Goal: Task Accomplishment & Management: Use online tool/utility

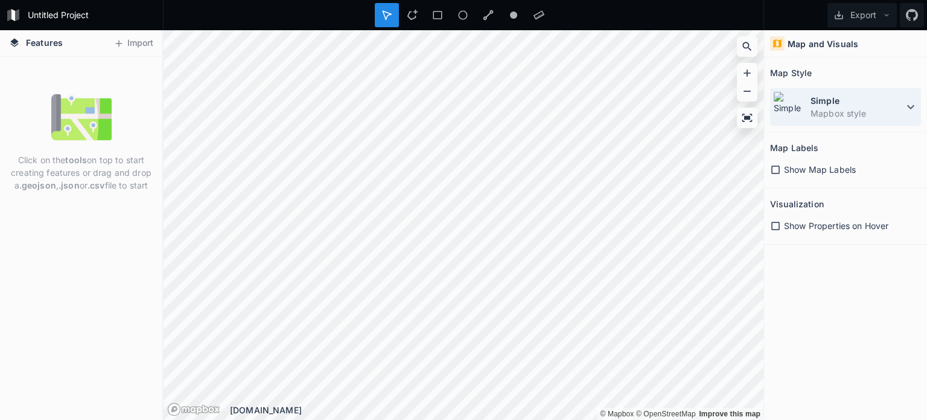
click at [821, 97] on dt "Simple" at bounding box center [857, 100] width 93 height 13
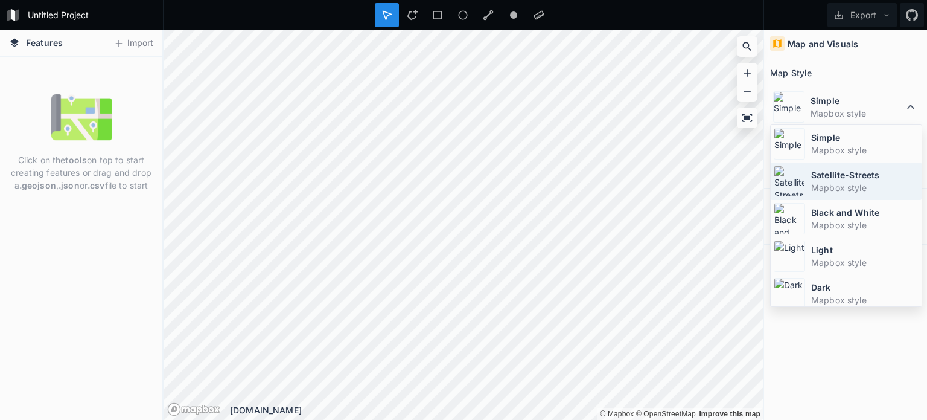
click at [819, 179] on dt "Satellite-Streets" at bounding box center [864, 174] width 107 height 13
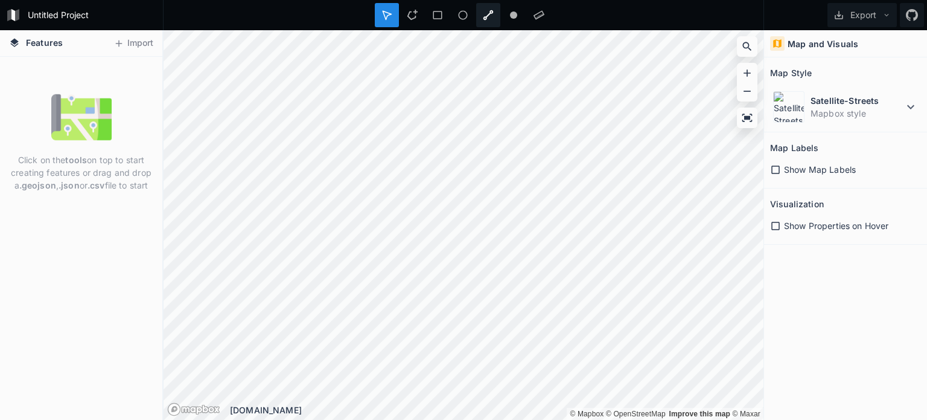
click at [489, 16] on icon at bounding box center [488, 15] width 11 height 11
click at [870, 11] on button "Export" at bounding box center [862, 15] width 69 height 24
click at [857, 14] on button "Export" at bounding box center [862, 15] width 69 height 24
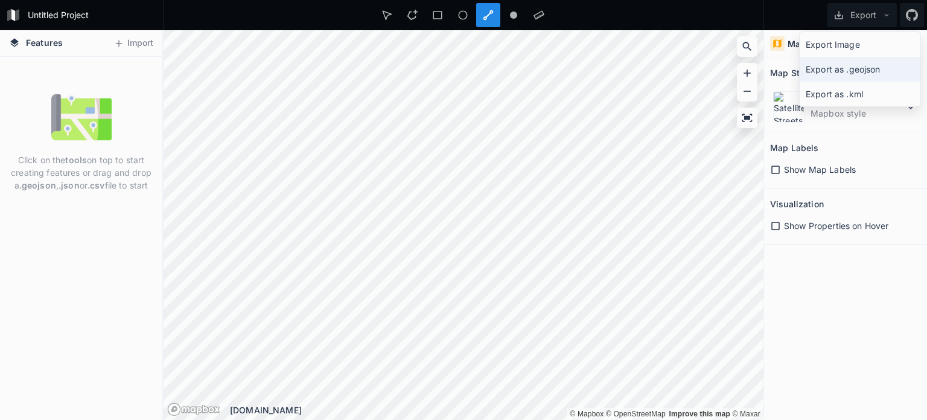
click at [840, 66] on div "Export as .geojson" at bounding box center [860, 69] width 121 height 25
click at [633, 8] on div at bounding box center [463, 15] width 601 height 30
click at [495, 8] on div at bounding box center [488, 15] width 24 height 24
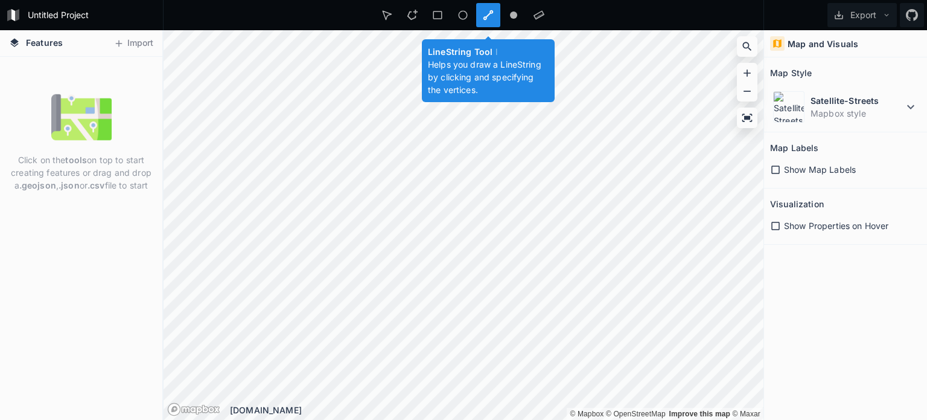
click at [488, 10] on icon at bounding box center [488, 15] width 11 height 11
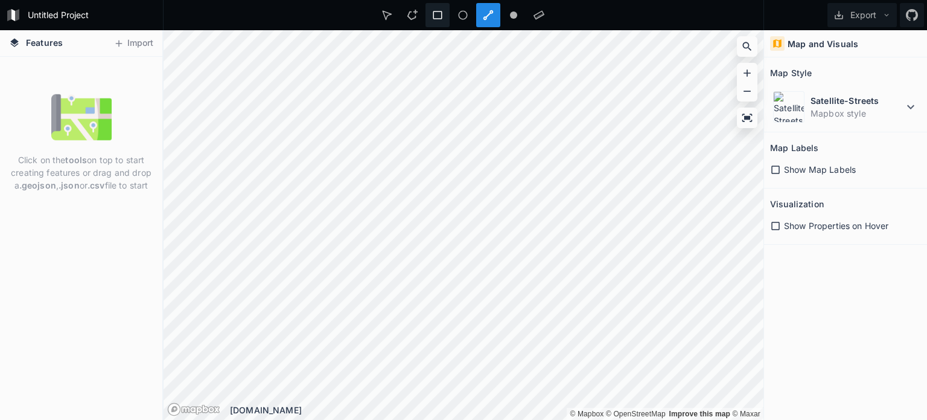
click at [433, 12] on icon at bounding box center [437, 15] width 11 height 11
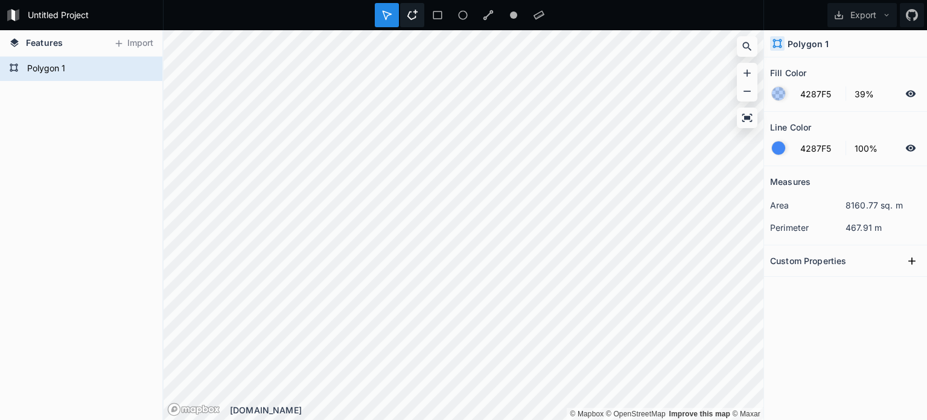
click at [420, 10] on div at bounding box center [412, 15] width 24 height 24
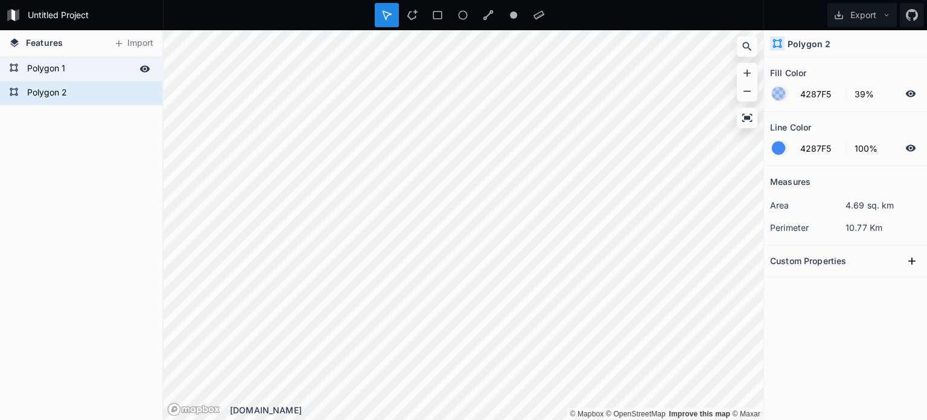
click at [100, 68] on form "Polygon 1" at bounding box center [80, 69] width 113 height 18
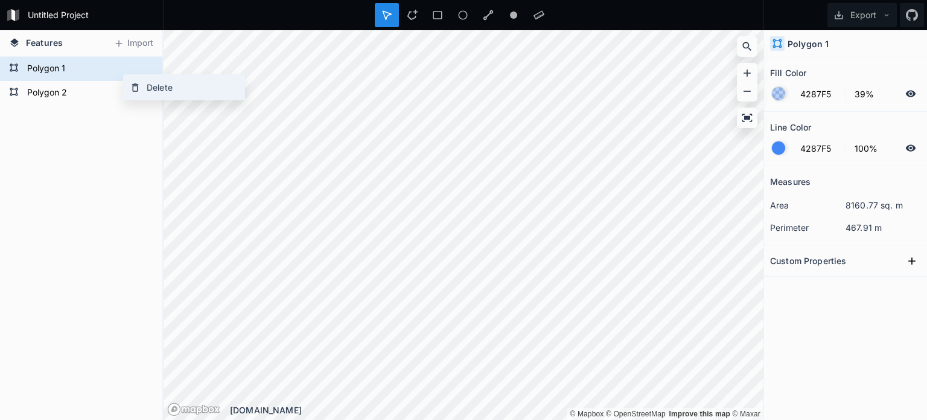
click at [138, 80] on div "Delete" at bounding box center [184, 87] width 121 height 25
click at [147, 79] on icon at bounding box center [146, 84] width 11 height 11
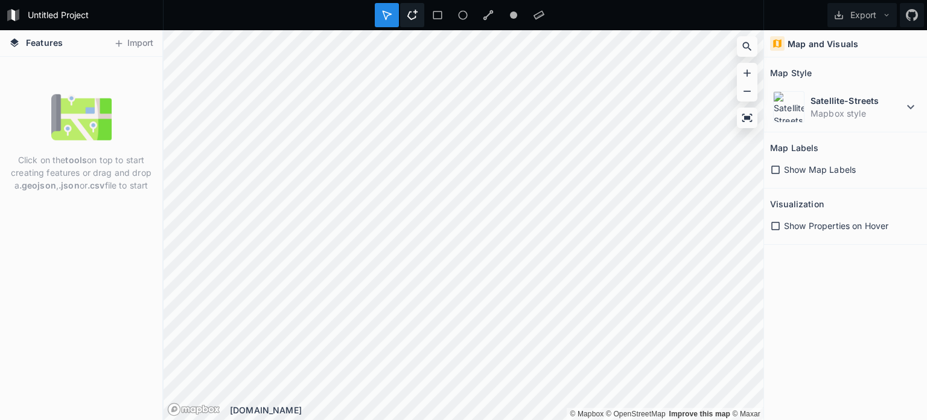
click at [411, 17] on icon at bounding box center [412, 15] width 11 height 11
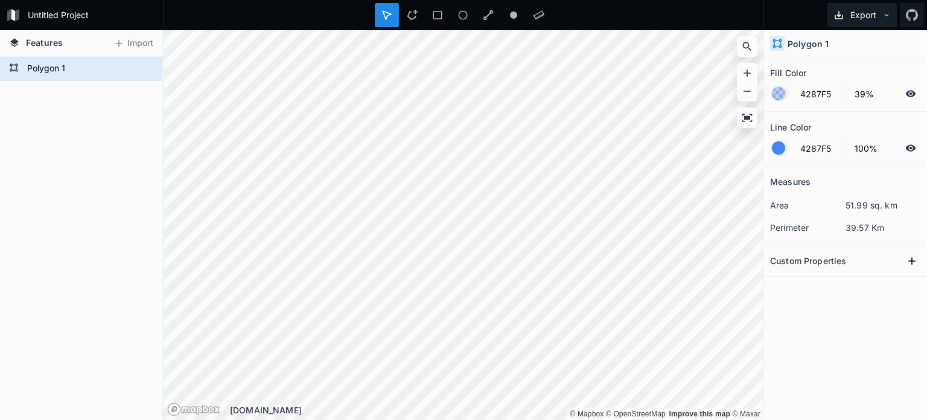
click at [860, 18] on button "Export" at bounding box center [862, 15] width 69 height 24
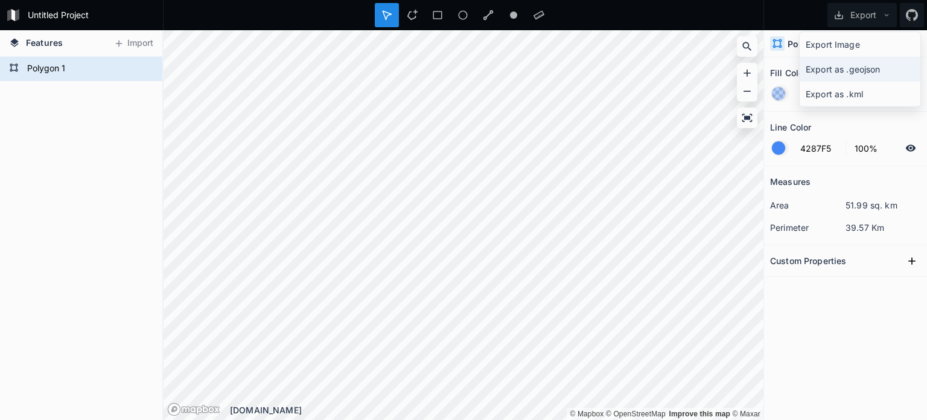
click at [854, 60] on div "Export as .geojson" at bounding box center [860, 69] width 121 height 25
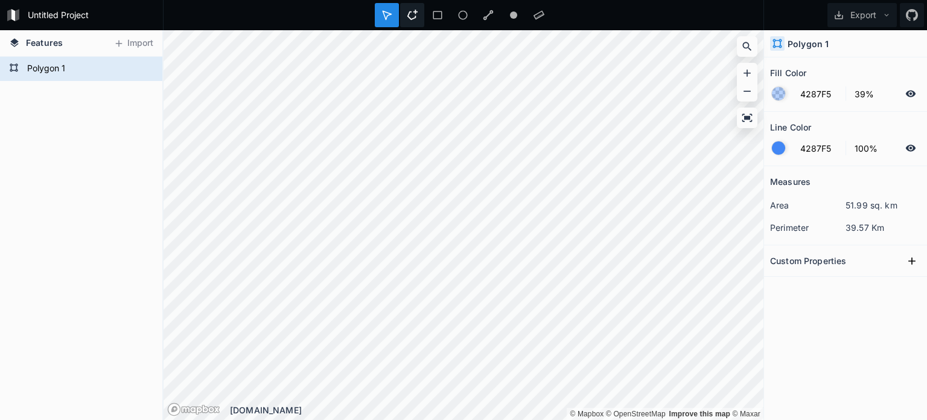
click at [402, 11] on div at bounding box center [412, 15] width 24 height 24
click at [386, 10] on icon at bounding box center [387, 15] width 11 height 11
click at [147, 60] on div at bounding box center [144, 68] width 17 height 17
click at [452, 419] on html "Untitled Project Export Features Import Polygon 1 © Mapbox © OpenStreetMap Impr…" at bounding box center [463, 210] width 927 height 420
click at [531, 419] on html "Untitled Project Export Features Import Polygon 1 © Mapbox © OpenStreetMap Impr…" at bounding box center [463, 210] width 927 height 420
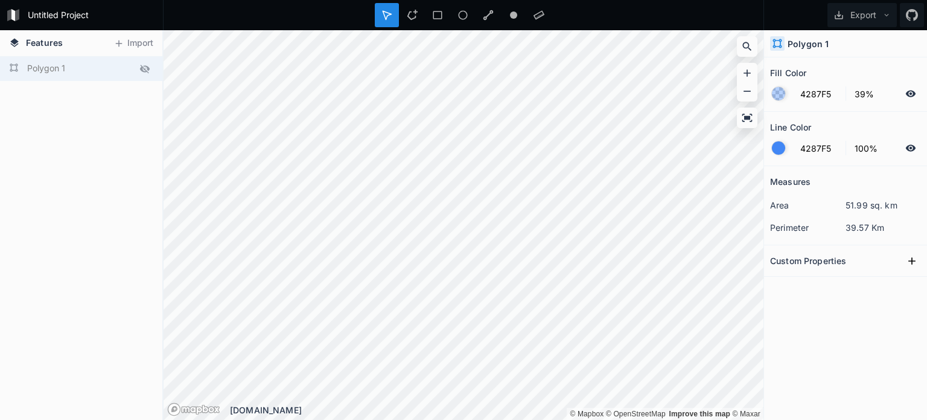
click at [517, 419] on html "Untitled Project Export Features Import Polygon 1 © Mapbox © OpenStreetMap Impr…" at bounding box center [463, 210] width 927 height 420
click at [530, 419] on html "Untitled Project Export Features Import Polygon 1 © Mapbox © OpenStreetMap Impr…" at bounding box center [463, 210] width 927 height 420
click at [479, 411] on div "© Mapbox © OpenStreetMap Improve this map © Maxar © Mapbox © OpenStreetMap Impr…" at bounding box center [464, 224] width 600 height 389
click at [463, 419] on html "Untitled Project Export Features Import Polygon 1 © Mapbox © OpenStreetMap Impr…" at bounding box center [463, 210] width 927 height 420
click at [409, 419] on html "Untitled Project Export Features Import Polygon 1 © Mapbox © OpenStreetMap Impr…" at bounding box center [463, 210] width 927 height 420
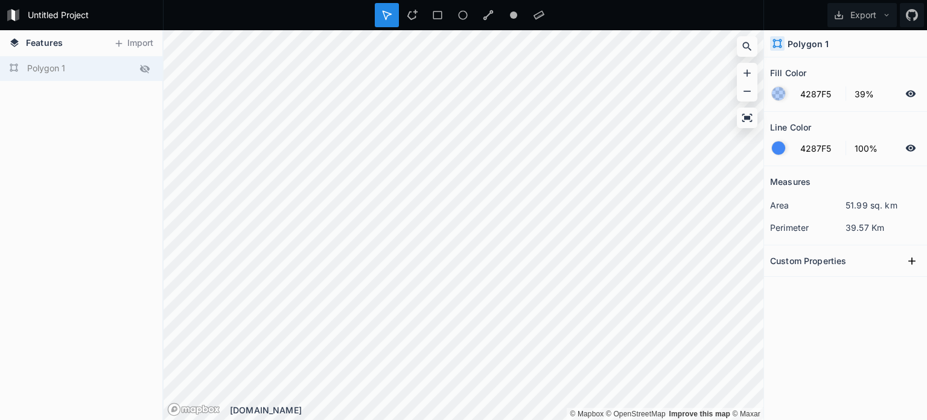
click at [367, 419] on html "Untitled Project Export Features Import Polygon 1 © Mapbox © OpenStreetMap Impr…" at bounding box center [463, 210] width 927 height 420
click at [744, 47] on icon at bounding box center [747, 46] width 9 height 9
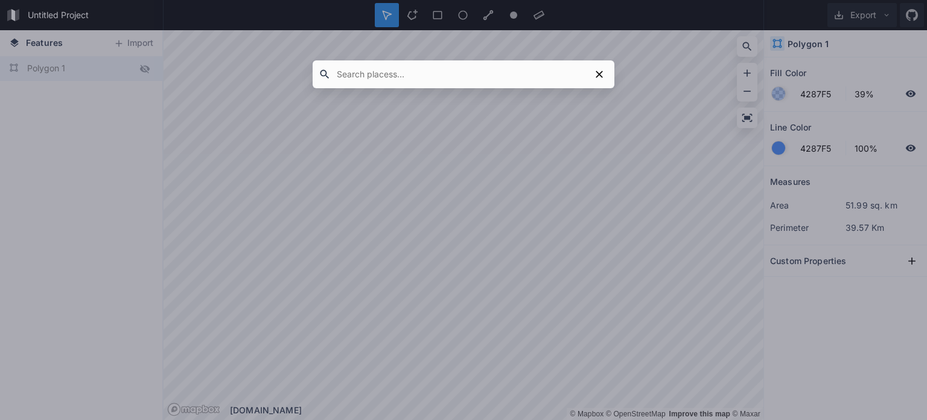
paste input "[GEOGRAPHIC_DATA], [GEOGRAPHIC_DATA]"
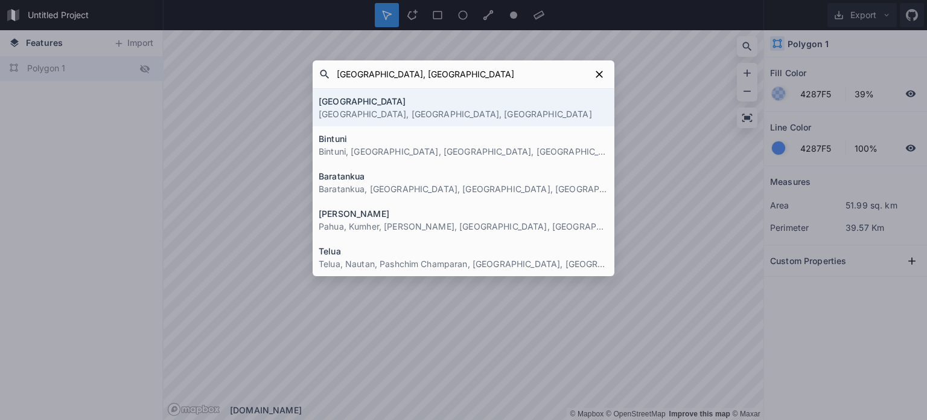
type input "[GEOGRAPHIC_DATA], [GEOGRAPHIC_DATA]"
click at [383, 103] on h4 "[GEOGRAPHIC_DATA]" at bounding box center [464, 101] width 290 height 13
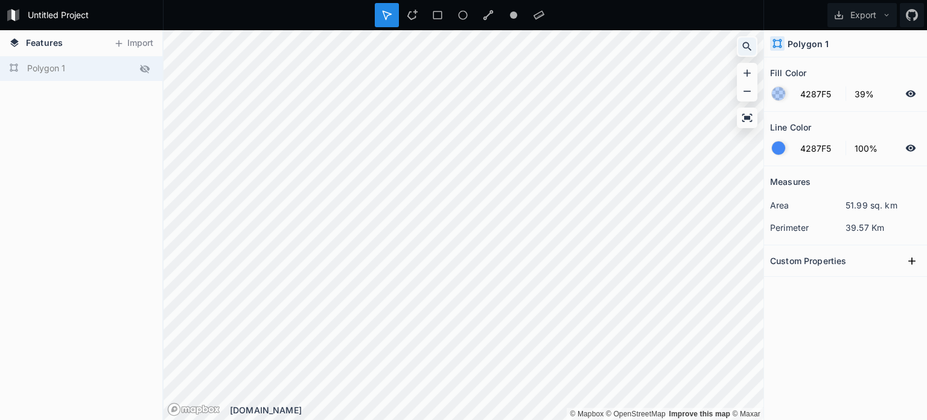
click at [748, 45] on icon at bounding box center [747, 46] width 12 height 12
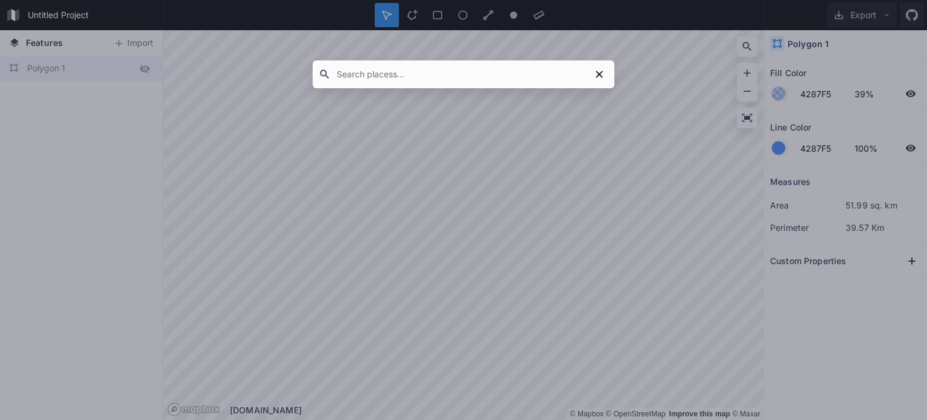
paste input "5°15'60.0"LS, 105°50'42.8""
type input "5°15'60.0"LS, 105°50'42.8""
click button "submit" at bounding box center [0, 0] width 0 height 0
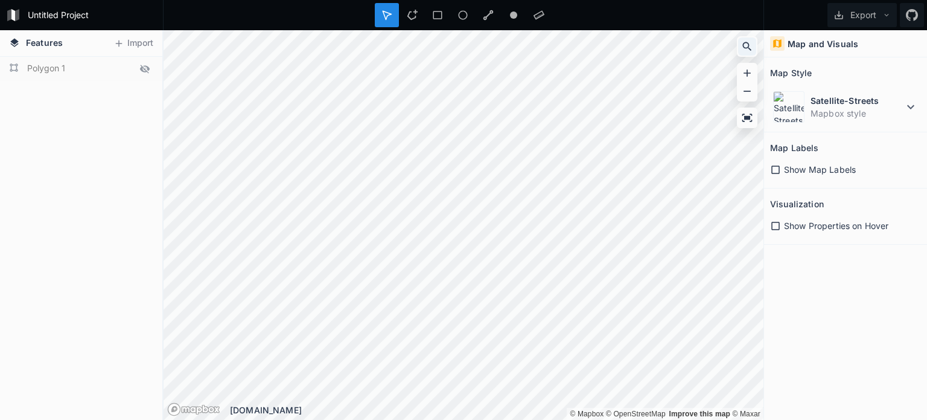
click at [740, 44] on div at bounding box center [747, 46] width 18 height 18
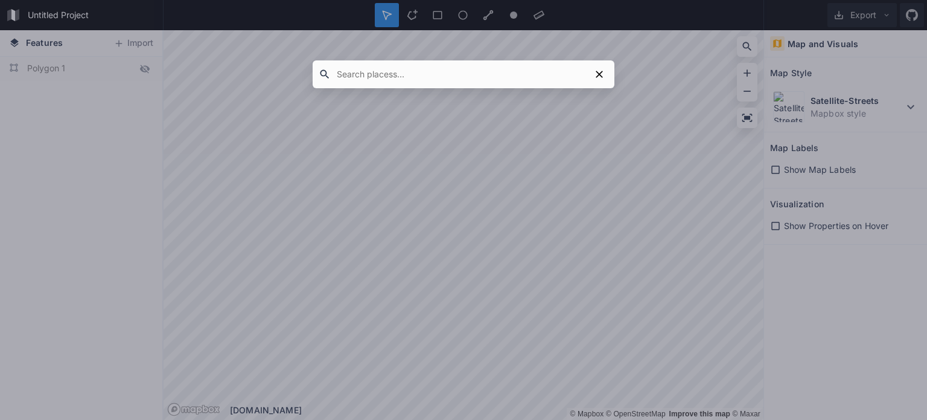
click at [501, 77] on input "text" at bounding box center [461, 74] width 260 height 22
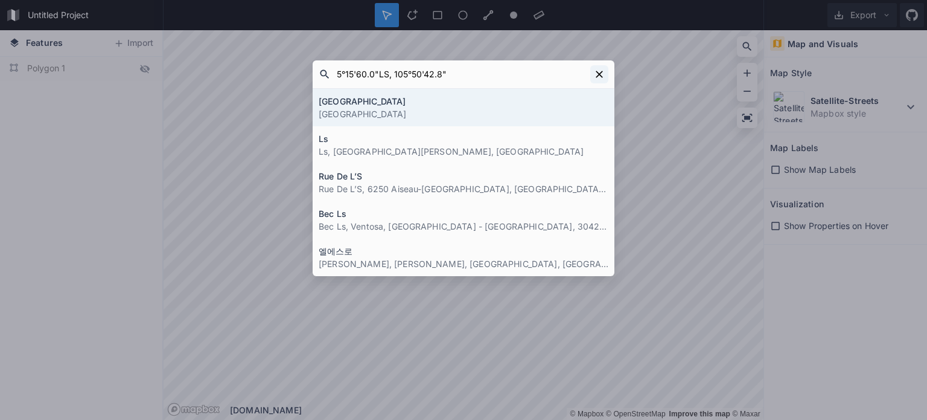
type input "5°15'60.0"LS, 105°50'42.8""
click at [602, 69] on icon at bounding box center [599, 74] width 12 height 12
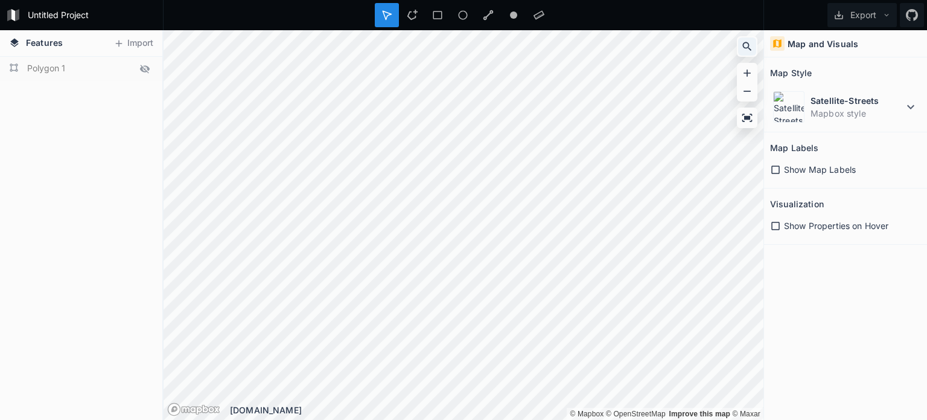
click at [747, 51] on icon at bounding box center [747, 46] width 12 height 12
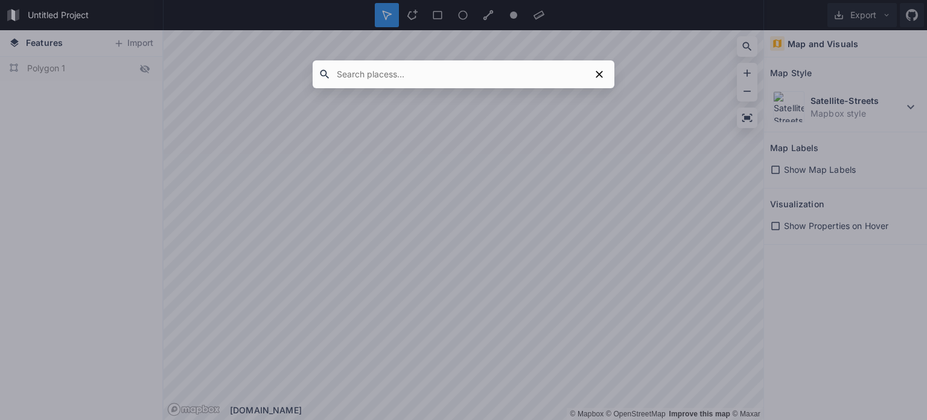
type input "Desa [GEOGRAPHIC_DATA], Kecamatan [GEOGRAPHIC_DATA], [GEOGRAPHIC_DATA]"
click button "submit" at bounding box center [0, 0] width 0 height 0
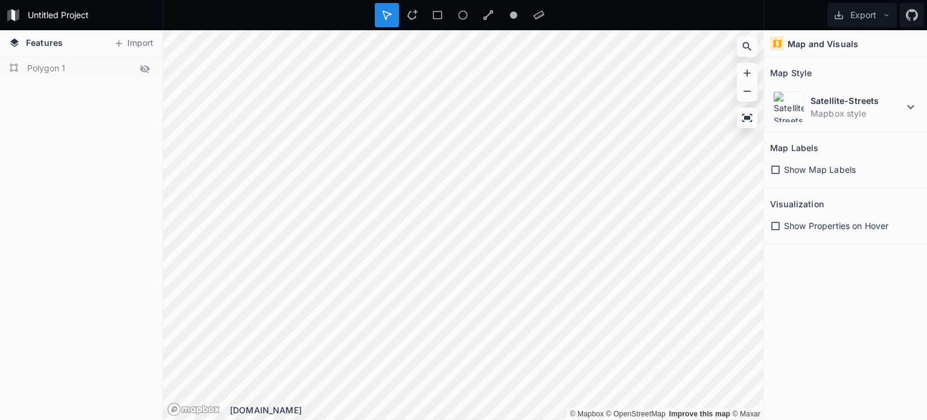
click at [391, 419] on html "Untitled Project Export Features Import Polygon 1 © Mapbox © OpenStreetMap Impr…" at bounding box center [463, 210] width 927 height 420
click at [475, 28] on div "Untitled Project Export Features Import Polygon 1 © Mapbox © OpenStreetMap Impr…" at bounding box center [463, 210] width 927 height 420
click at [402, 419] on html "Untitled Project Export Features Import Polygon 1 © Mapbox © OpenStreetMap Impr…" at bounding box center [463, 210] width 927 height 420
click at [450, 419] on html "Untitled Project Export Features Import Polygon 1 © Mapbox © OpenStreetMap Impr…" at bounding box center [463, 210] width 927 height 420
click at [494, 419] on html "Untitled Project Export Features Import Polygon 1 © Mapbox © OpenStreetMap Impr…" at bounding box center [463, 210] width 927 height 420
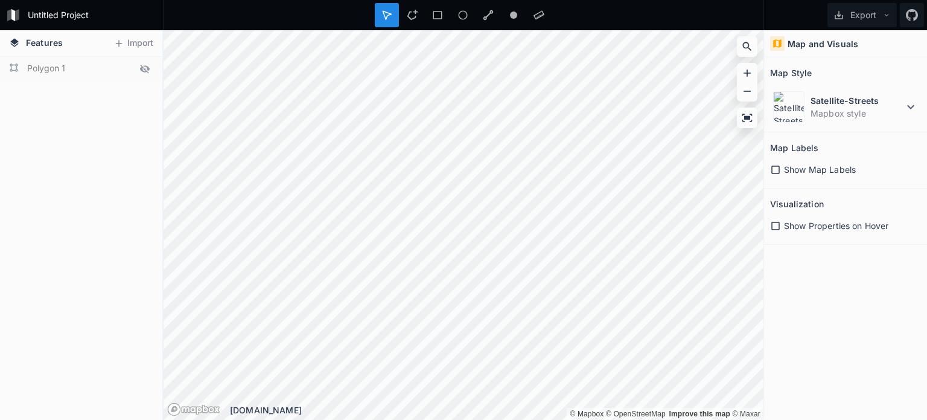
click at [400, 419] on html "Untitled Project Export Features Import Polygon 1 © Mapbox © OpenStreetMap Impr…" at bounding box center [463, 210] width 927 height 420
click at [409, 13] on icon at bounding box center [413, 15] width 10 height 10
click at [101, 89] on div "Polygon 1" at bounding box center [81, 238] width 162 height 363
click at [124, 66] on form "Polygon 1" at bounding box center [80, 69] width 113 height 18
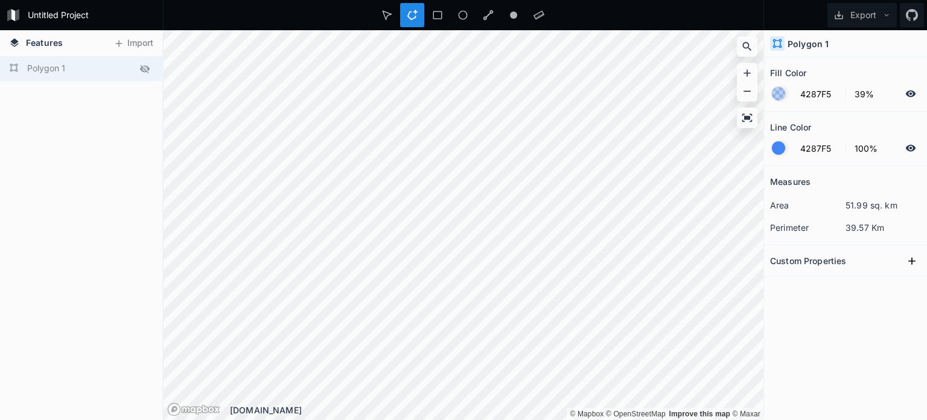
click at [125, 66] on form "Polygon 1" at bounding box center [80, 69] width 113 height 18
click at [85, 118] on div "Polygon 1" at bounding box center [81, 238] width 162 height 363
click at [799, 38] on h4 "Polygon 1" at bounding box center [808, 43] width 41 height 13
click at [382, 11] on icon at bounding box center [387, 15] width 11 height 11
click at [63, 86] on div "Polygon 1" at bounding box center [81, 238] width 162 height 363
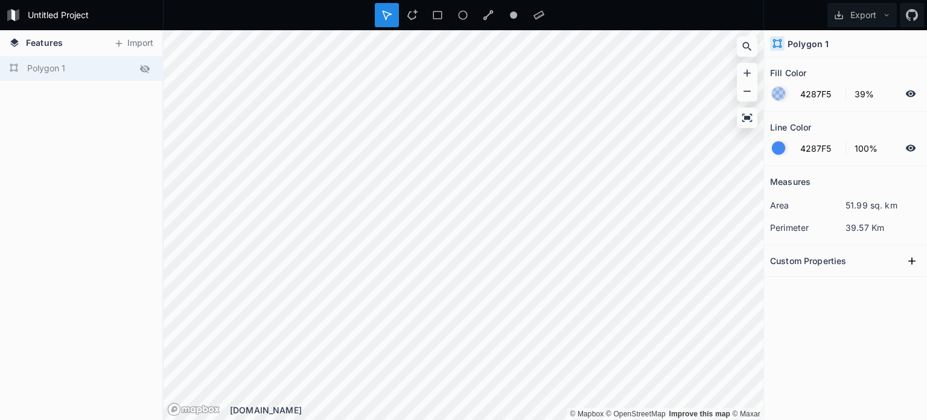
click at [54, 69] on form "Polygon 1" at bounding box center [80, 69] width 113 height 18
click at [150, 72] on icon at bounding box center [144, 68] width 11 height 11
click at [57, 111] on div "Polygon 1" at bounding box center [81, 238] width 162 height 363
drag, startPoint x: 56, startPoint y: 109, endPoint x: 114, endPoint y: 82, distance: 63.7
click at [41, 103] on div "Polygon 1" at bounding box center [81, 238] width 162 height 363
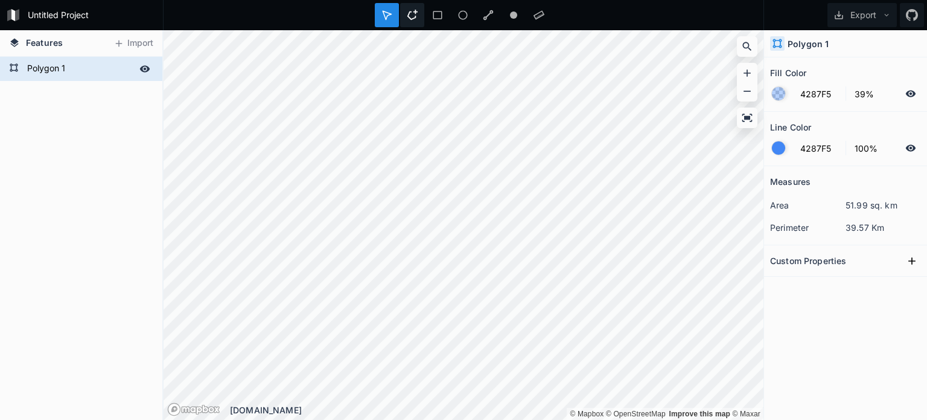
click at [411, 13] on icon at bounding box center [412, 15] width 11 height 11
click at [104, 148] on div "Polygon 1" at bounding box center [81, 238] width 162 height 363
click at [831, 40] on div "Polygon 1" at bounding box center [845, 43] width 163 height 27
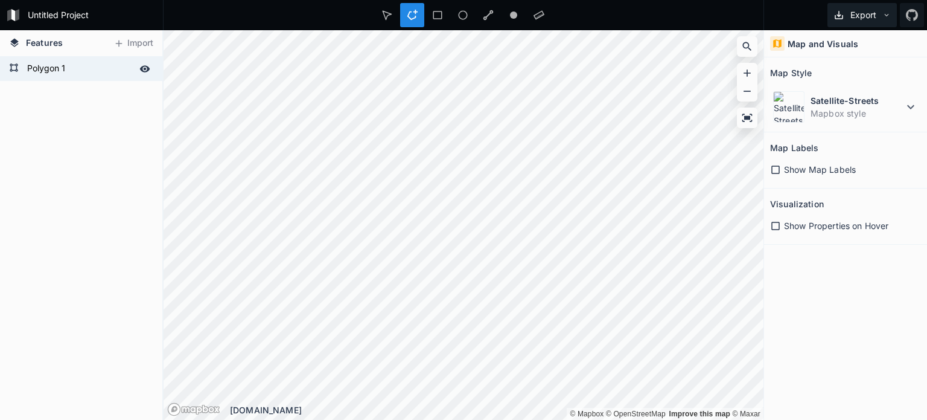
click at [883, 14] on icon at bounding box center [887, 15] width 8 height 8
click at [838, 65] on div "Export as .geojson" at bounding box center [860, 69] width 121 height 25
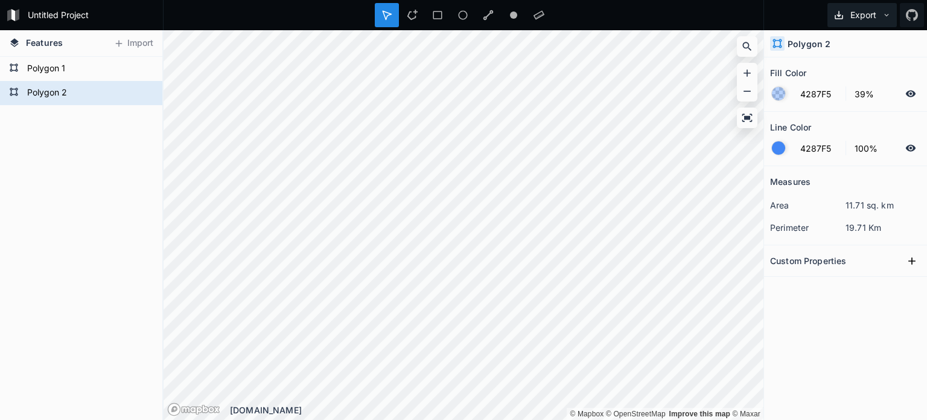
click at [849, 16] on button "Export" at bounding box center [862, 15] width 69 height 24
click at [829, 65] on div "Export as .geojson" at bounding box center [860, 69] width 121 height 25
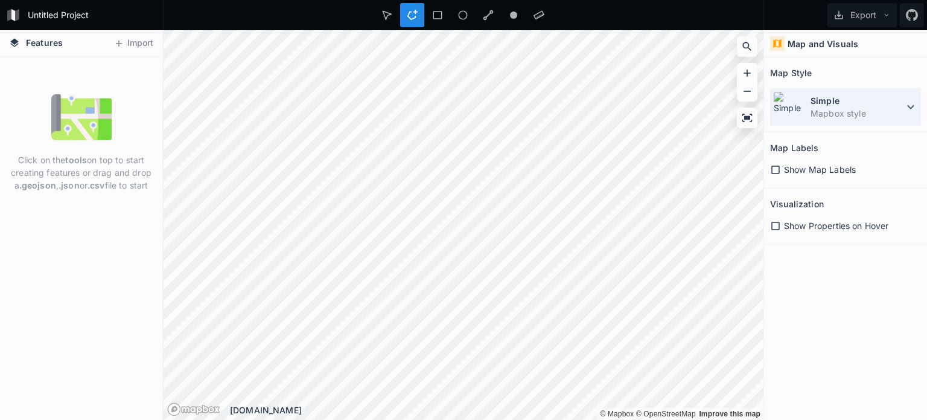
click at [819, 96] on dt "Simple" at bounding box center [857, 100] width 93 height 13
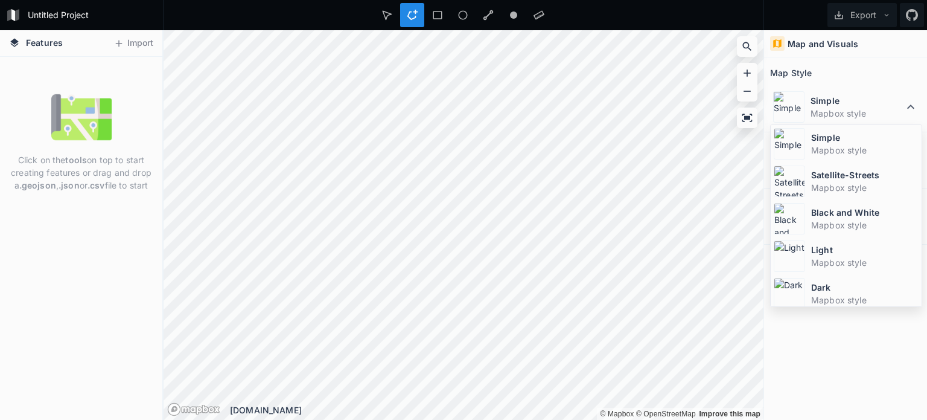
click at [834, 182] on dd "Mapbox style" at bounding box center [864, 187] width 107 height 13
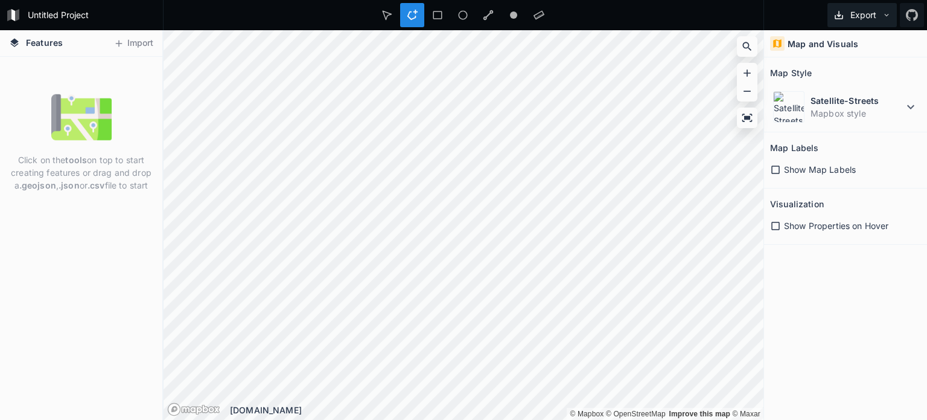
click at [880, 14] on button "Export" at bounding box center [862, 15] width 69 height 24
click at [839, 68] on div "Export as .geojson" at bounding box center [860, 69] width 121 height 25
click at [127, 39] on button "Import" at bounding box center [133, 43] width 52 height 19
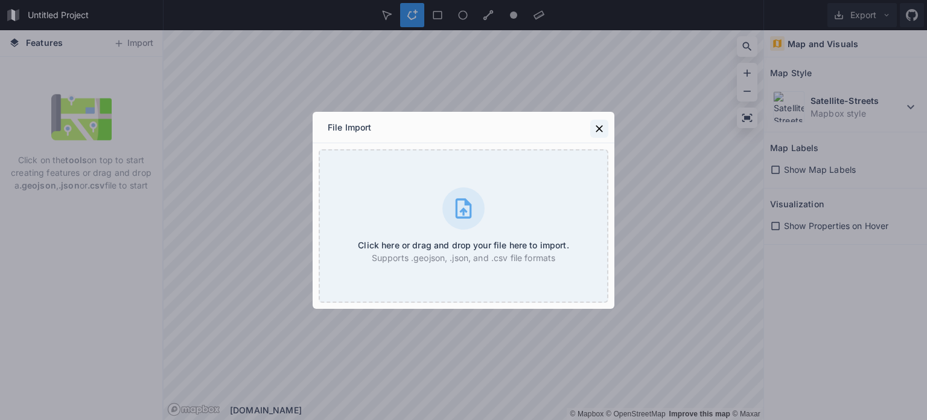
click at [598, 121] on button at bounding box center [599, 129] width 18 height 18
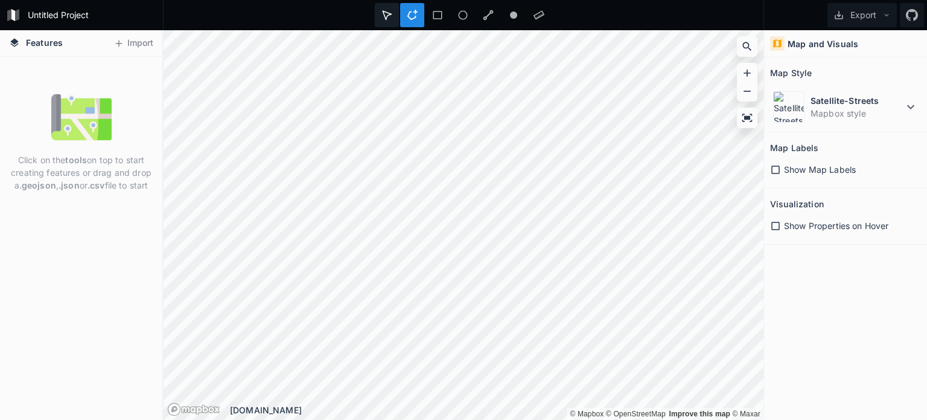
click at [393, 16] on div at bounding box center [387, 15] width 24 height 24
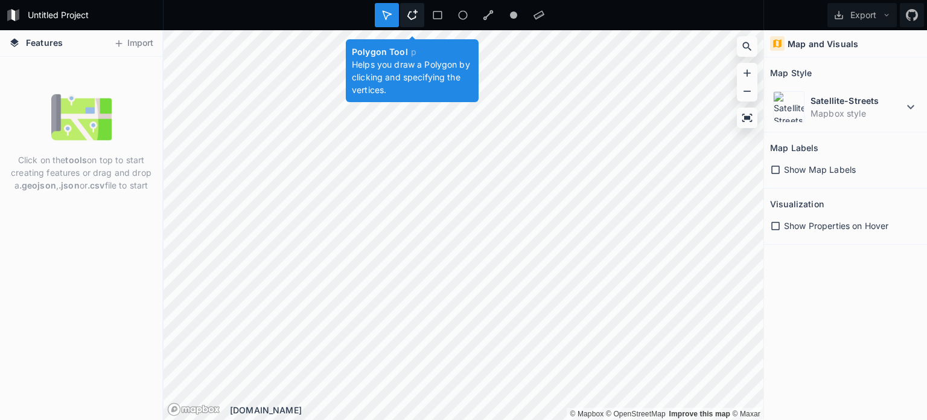
click at [411, 16] on icon at bounding box center [412, 15] width 11 height 11
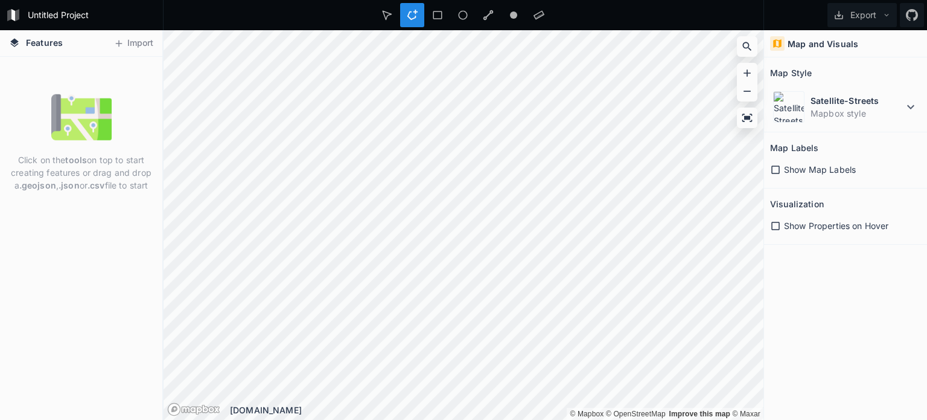
click at [459, 419] on html "Untitled Project Export Features Import Click on the tools on top to start crea…" at bounding box center [463, 210] width 927 height 420
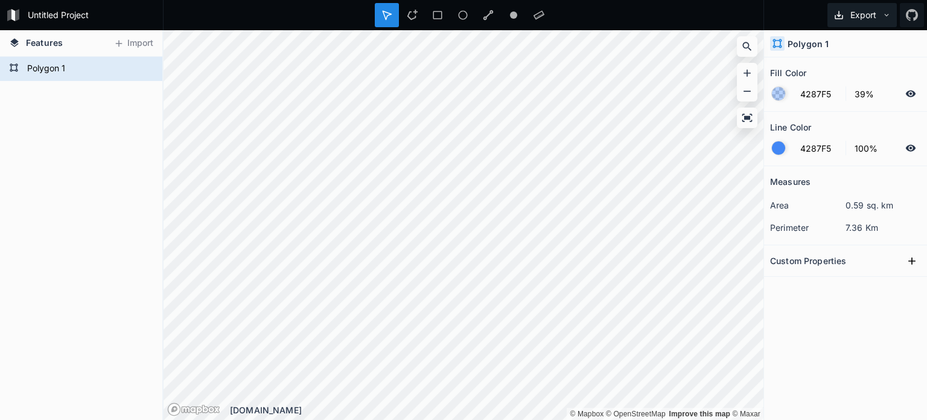
click at [855, 24] on button "Export" at bounding box center [862, 15] width 69 height 24
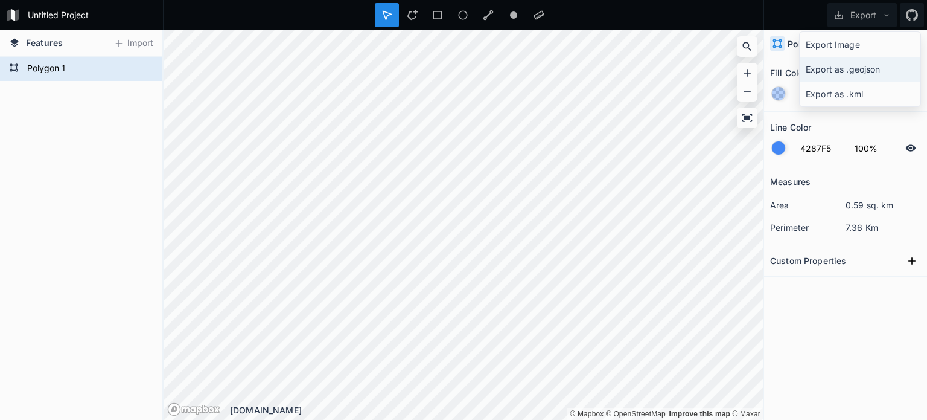
click at [863, 74] on div "Export as .geojson" at bounding box center [860, 69] width 121 height 25
click at [908, 255] on icon at bounding box center [912, 261] width 12 height 12
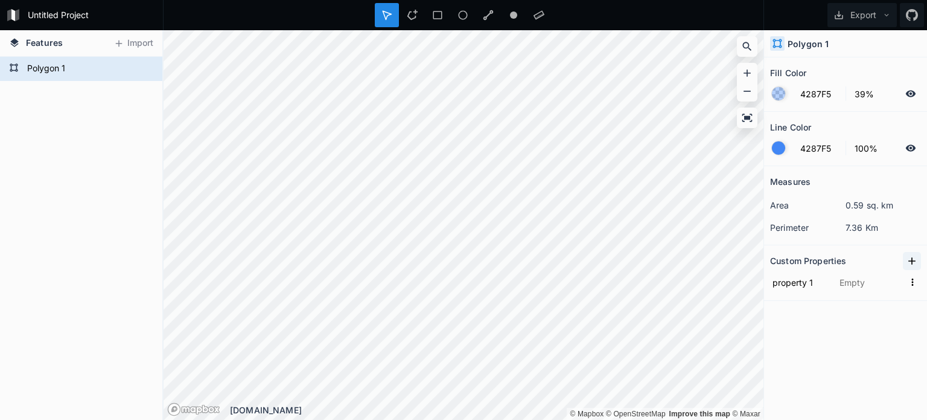
click at [915, 265] on button at bounding box center [912, 261] width 18 height 18
click at [881, 14] on button "Export" at bounding box center [862, 15] width 69 height 24
